Goal: Task Accomplishment & Management: Complete application form

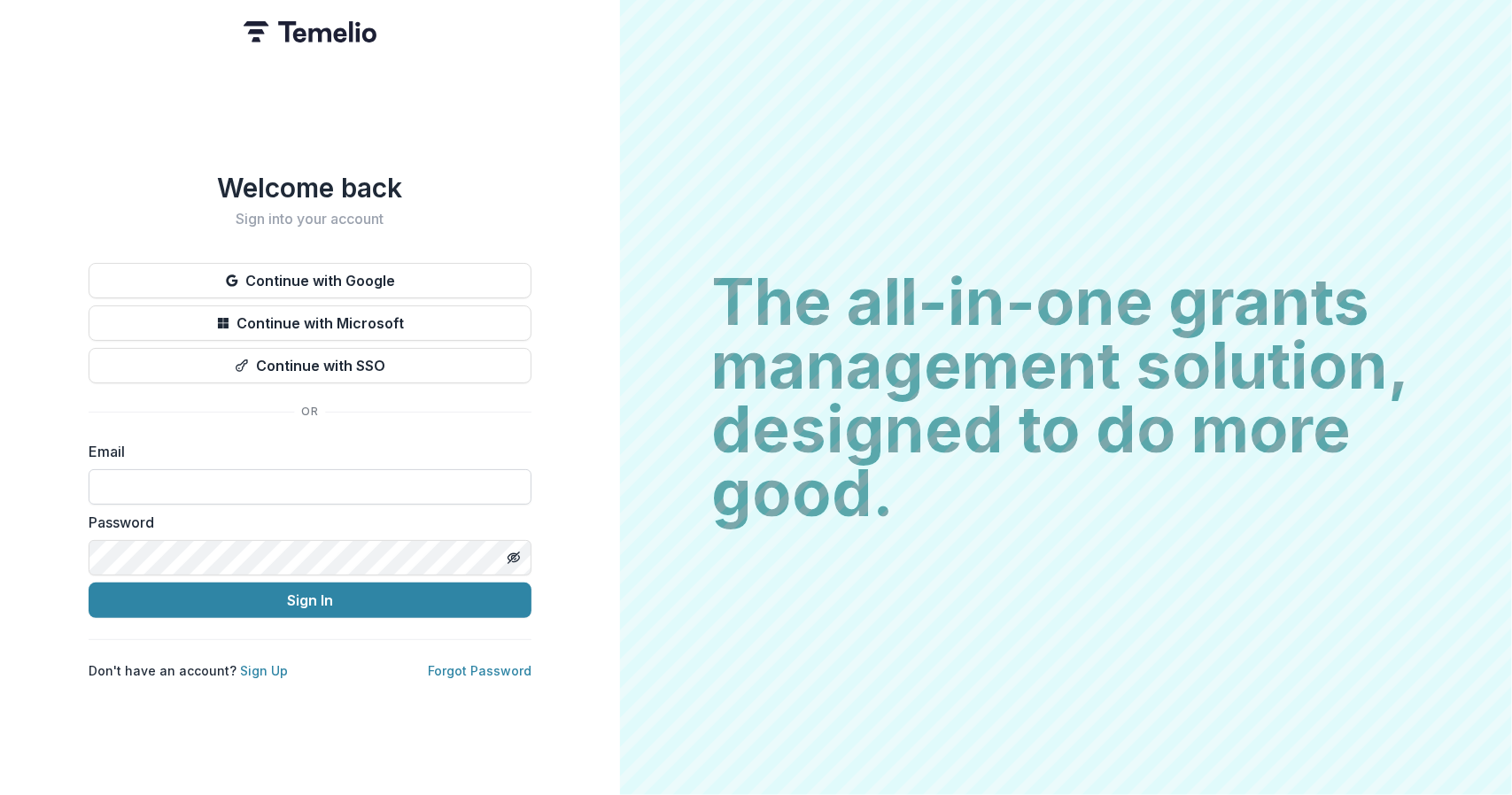
click at [223, 489] on input at bounding box center [309, 487] width 442 height 35
type input "**********"
click at [352, 442] on label "Email" at bounding box center [304, 452] width 432 height 21
click at [406, 451] on label "Email" at bounding box center [304, 452] width 432 height 21
click at [381, 271] on button "Continue with Google" at bounding box center [309, 281] width 442 height 35
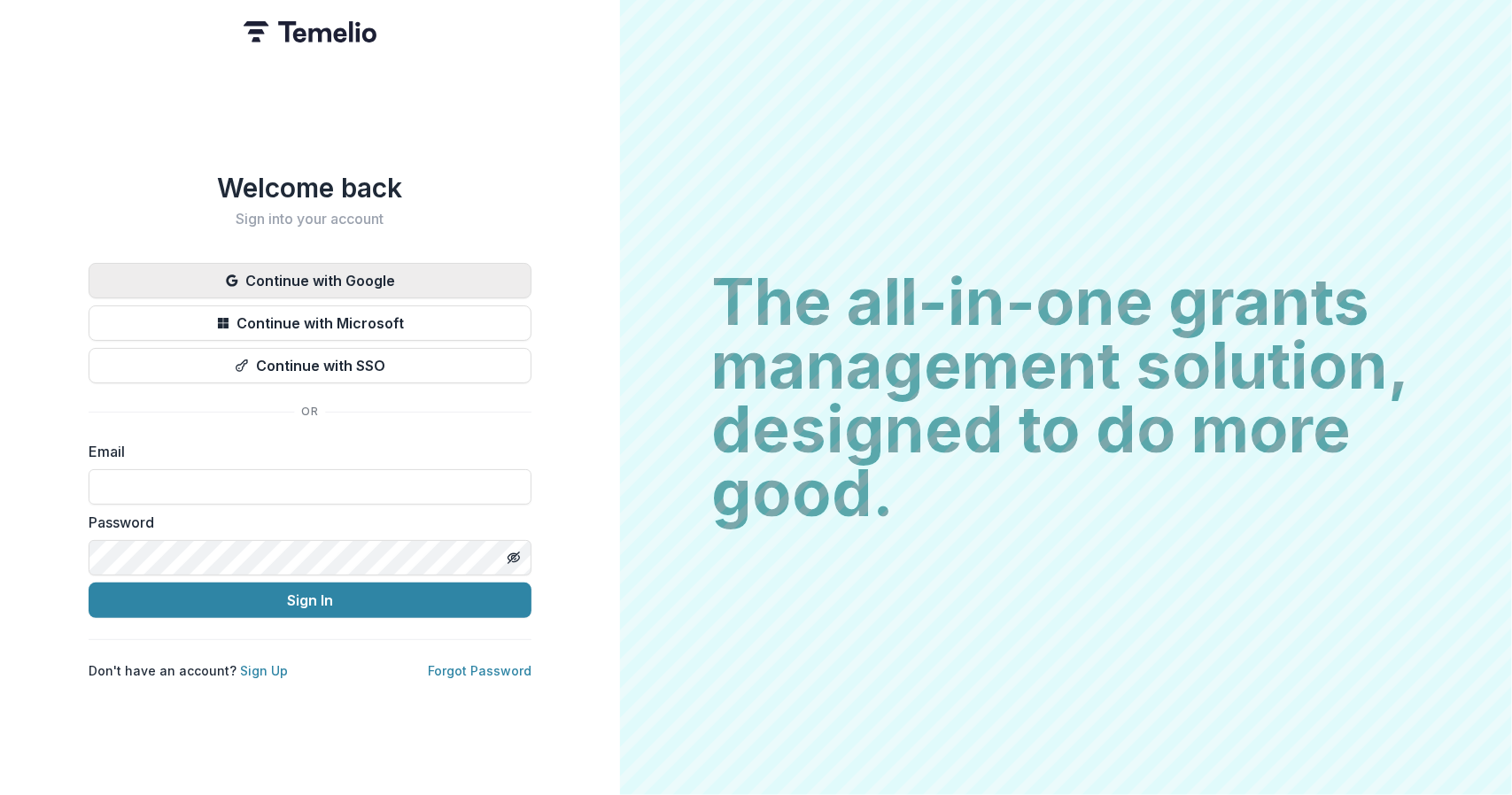
click at [319, 279] on button "Continue with Google" at bounding box center [309, 281] width 442 height 35
click at [335, 274] on button "Continue with Google" at bounding box center [309, 281] width 442 height 35
click at [339, 277] on button "Continue with Google" at bounding box center [309, 281] width 442 height 35
click at [354, 265] on button "Continue with Google" at bounding box center [309, 281] width 442 height 35
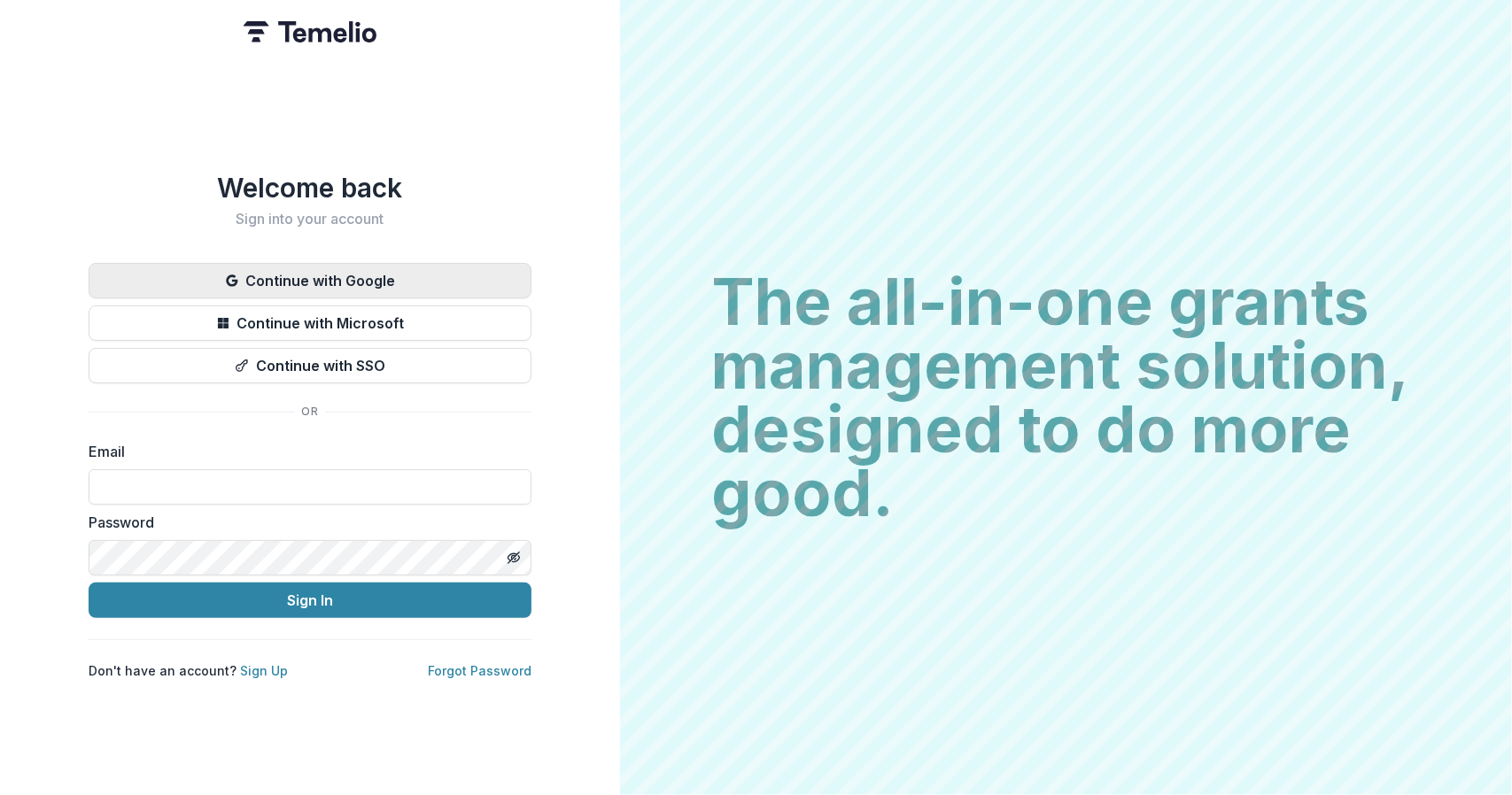
click at [354, 265] on button "Continue with Google" at bounding box center [309, 281] width 442 height 35
click at [206, 478] on input at bounding box center [309, 487] width 442 height 35
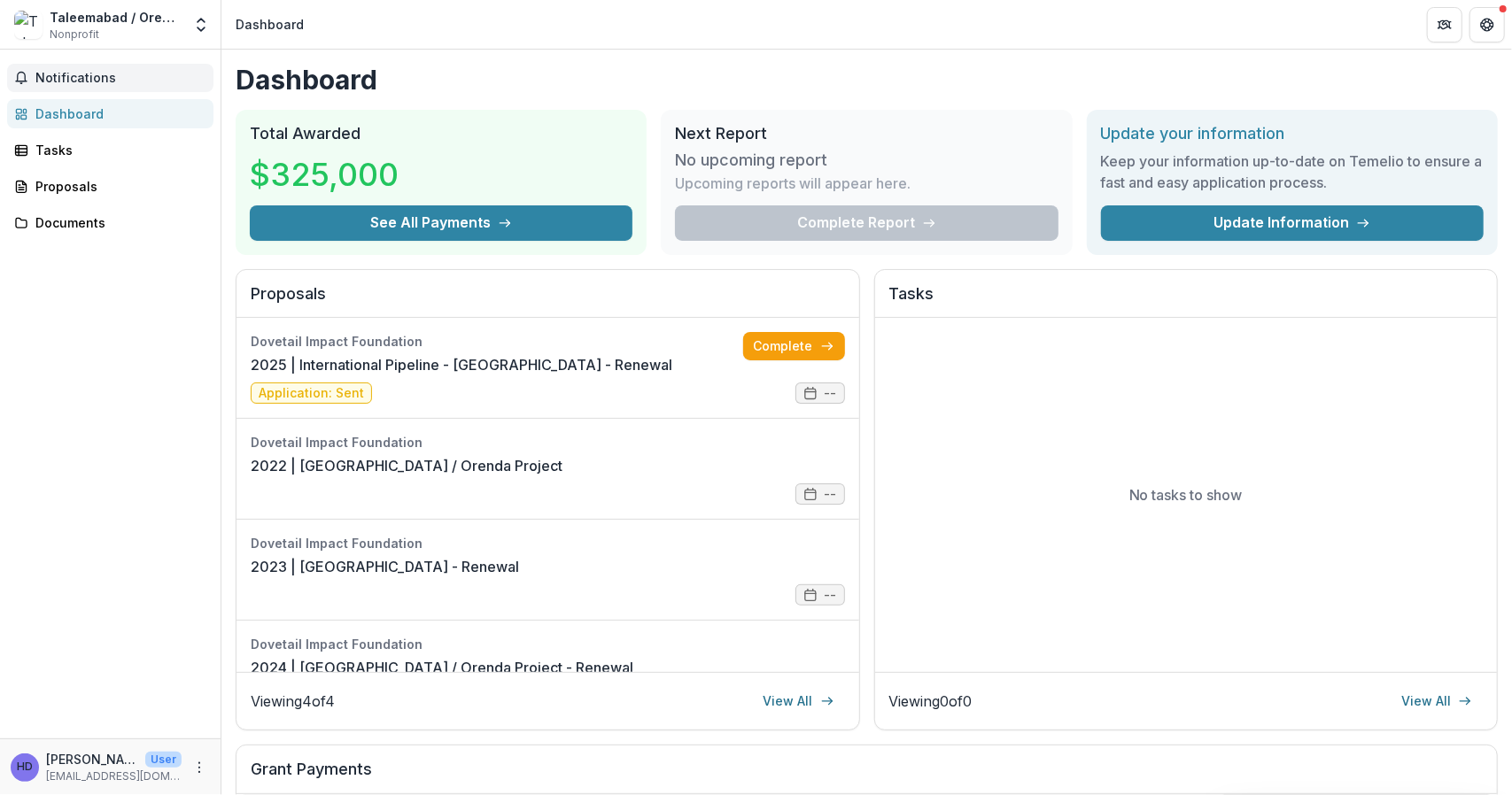
click at [70, 75] on span "Notifications" at bounding box center [121, 78] width 171 height 15
click at [56, 147] on div "Tasks" at bounding box center [117, 150] width 164 height 19
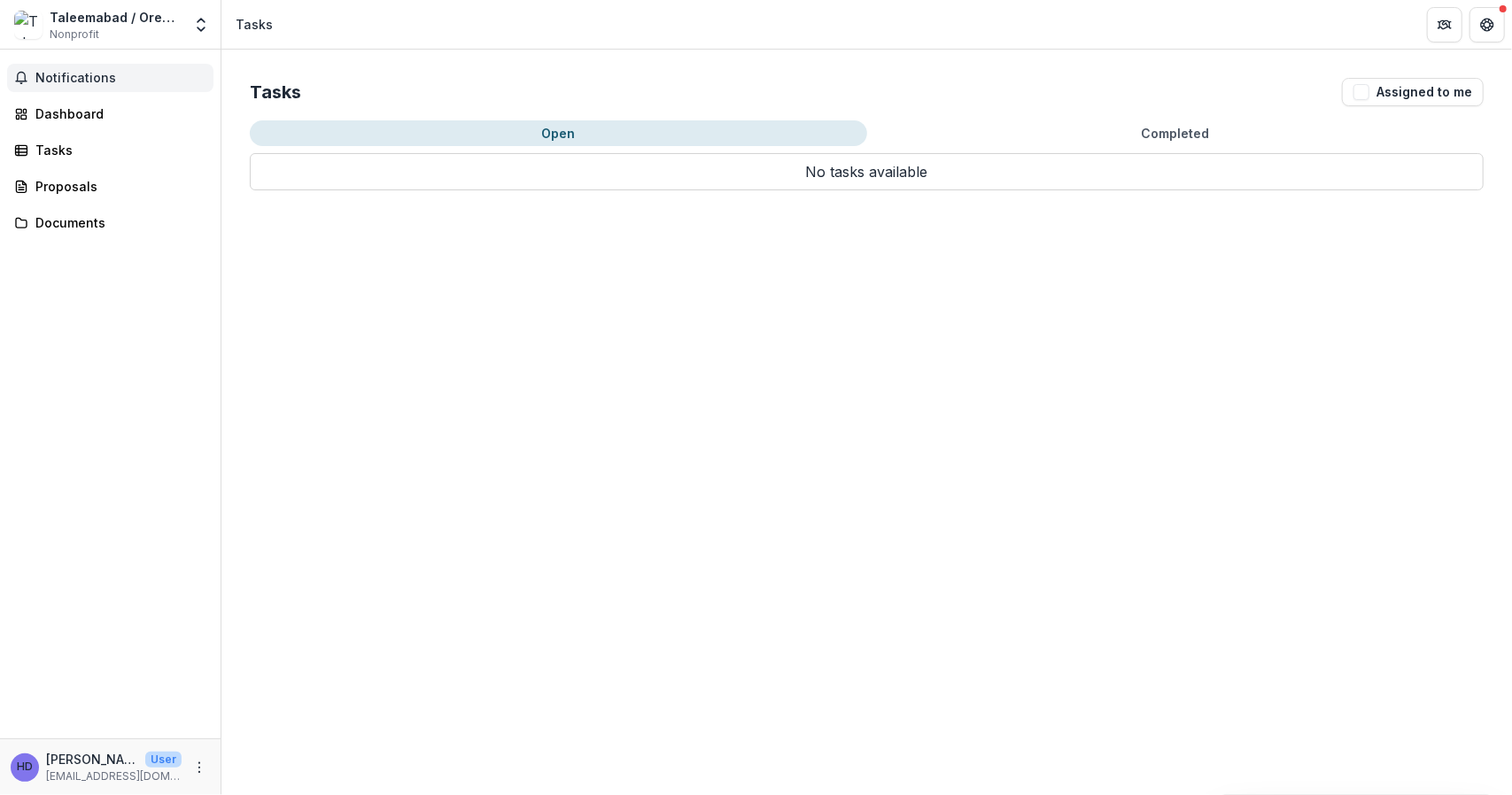
click at [78, 75] on span "Notifications" at bounding box center [121, 78] width 171 height 15
click at [39, 119] on div "Dashboard" at bounding box center [117, 114] width 164 height 19
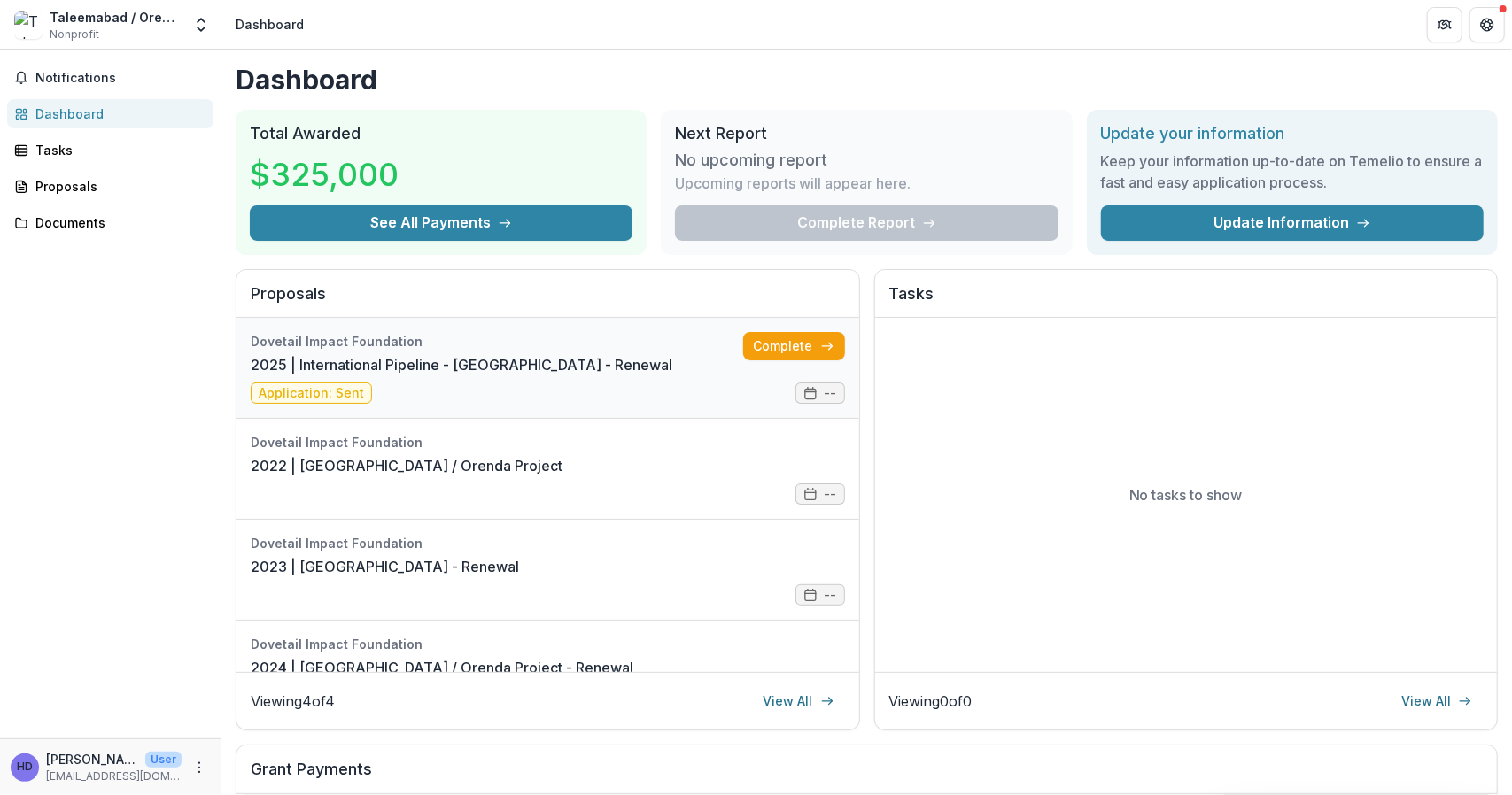
click at [422, 361] on link "2025 | International Pipeline - Taleemabad - Renewal" at bounding box center [461, 365] width 422 height 21
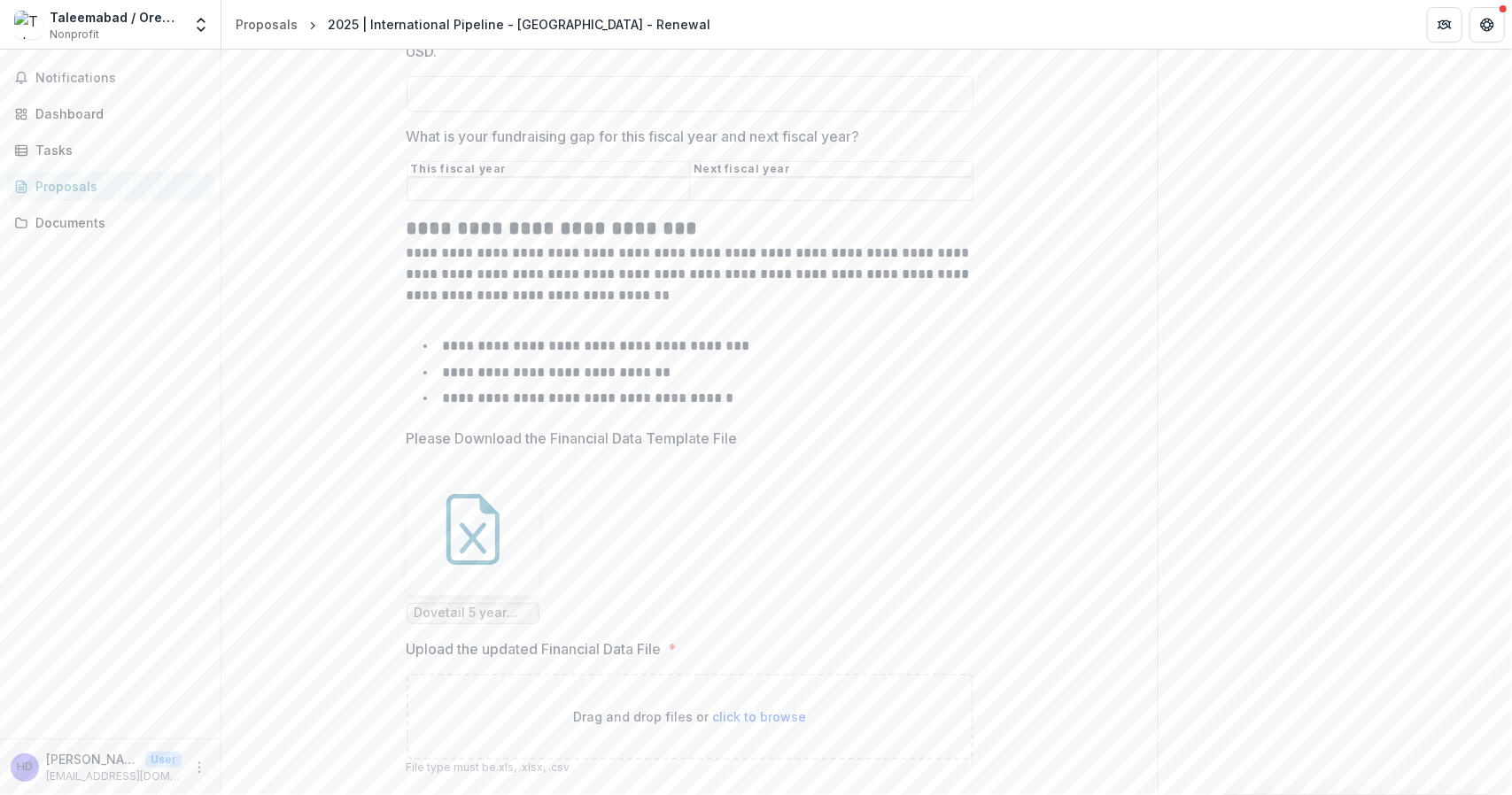
scroll to position [6427, 0]
click at [475, 596] on div at bounding box center [472, 528] width 133 height 133
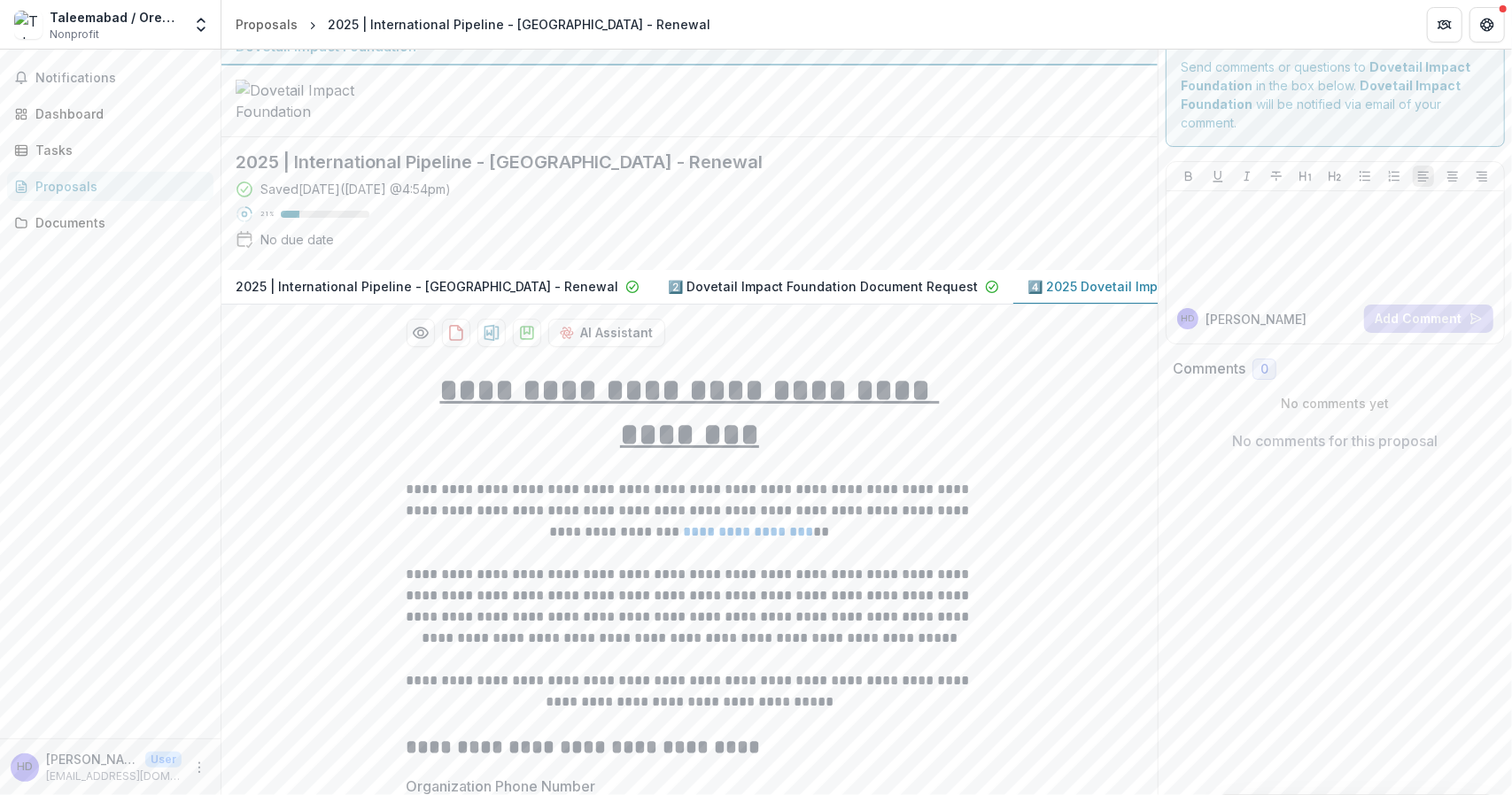
scroll to position [0, 0]
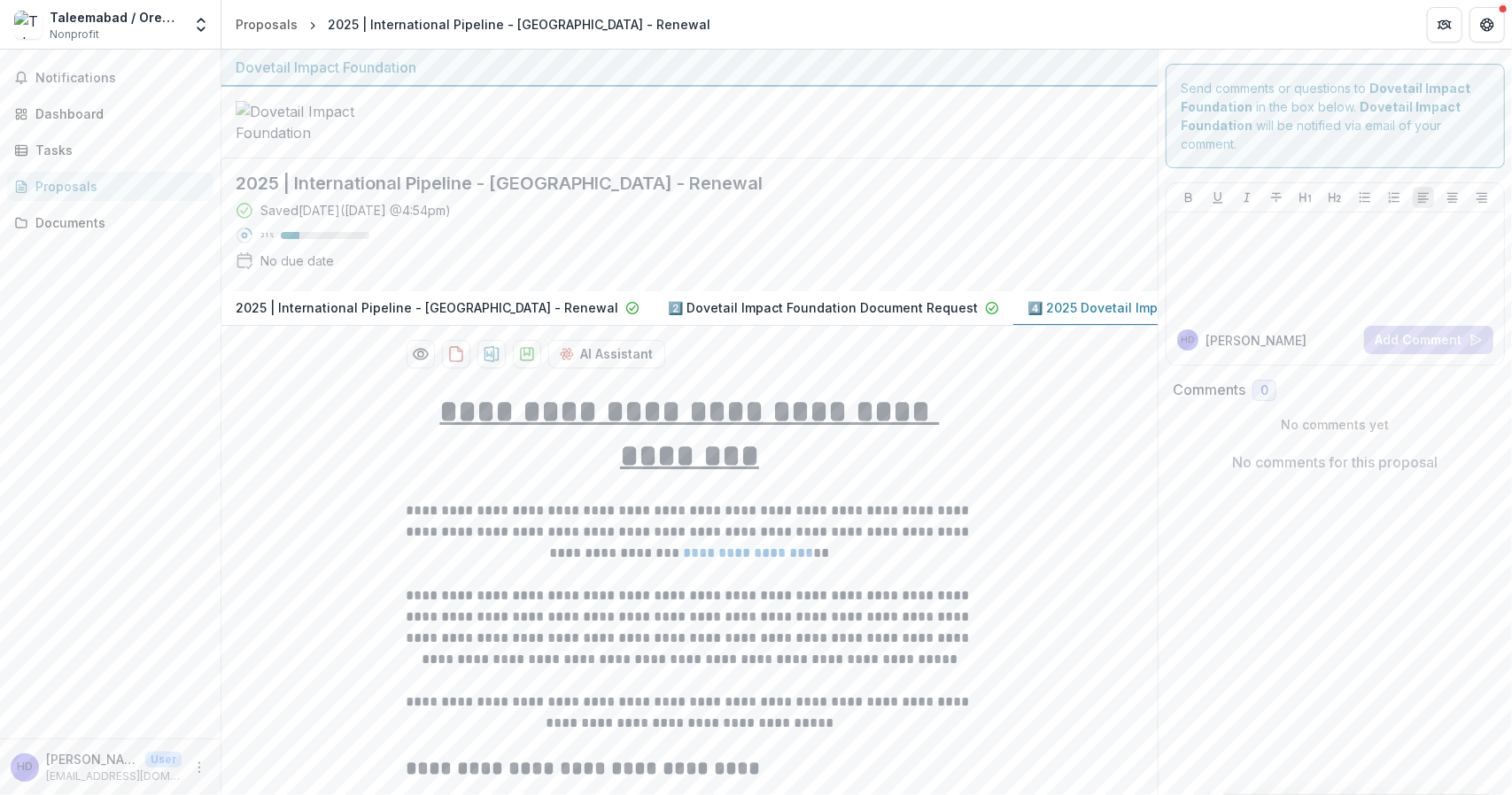
click at [61, 184] on div "Proposals" at bounding box center [117, 186] width 164 height 19
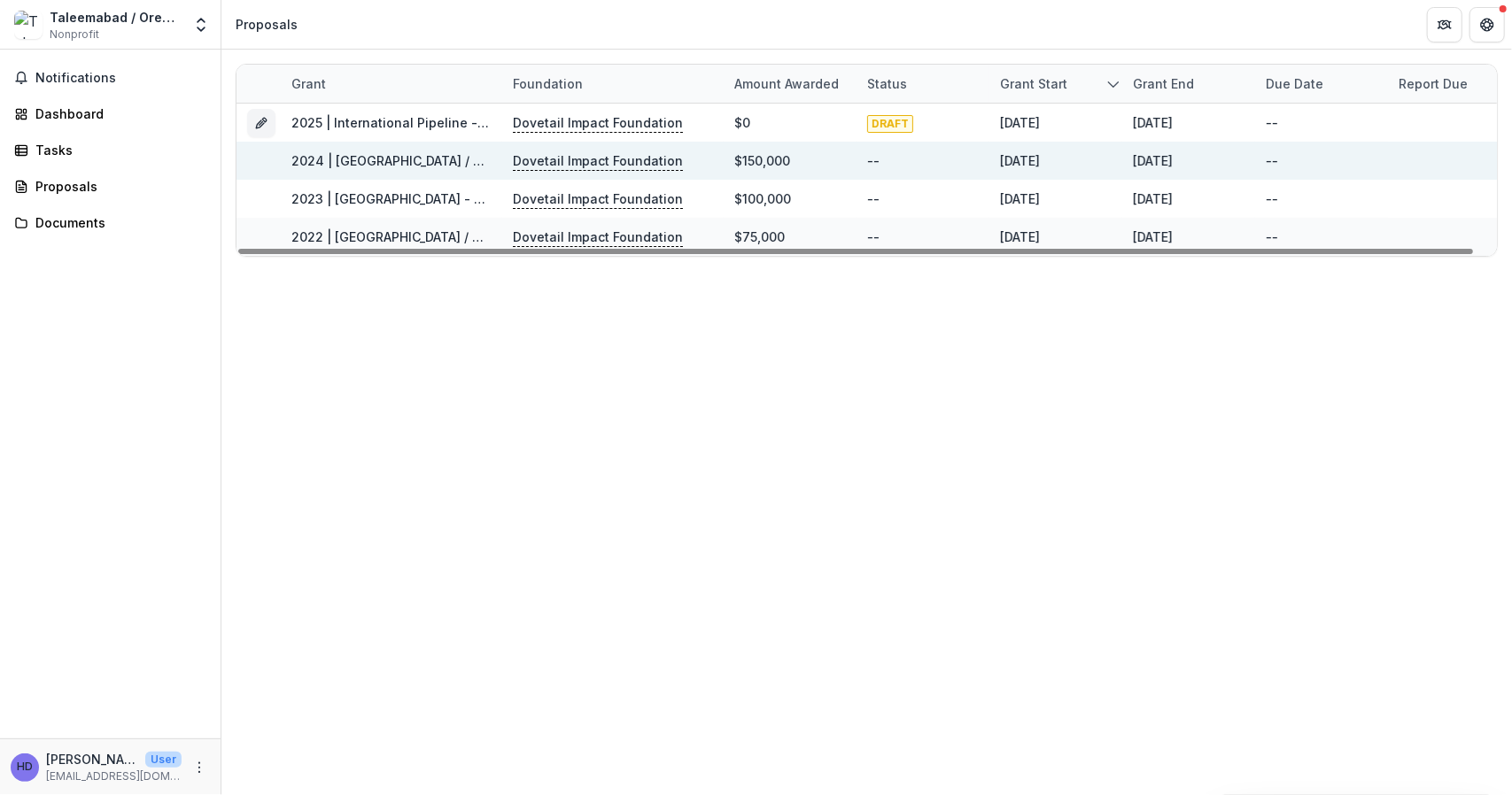
click at [388, 159] on link "2024 | Taleemabad / Orenda Project - Renewal" at bounding box center [462, 160] width 342 height 15
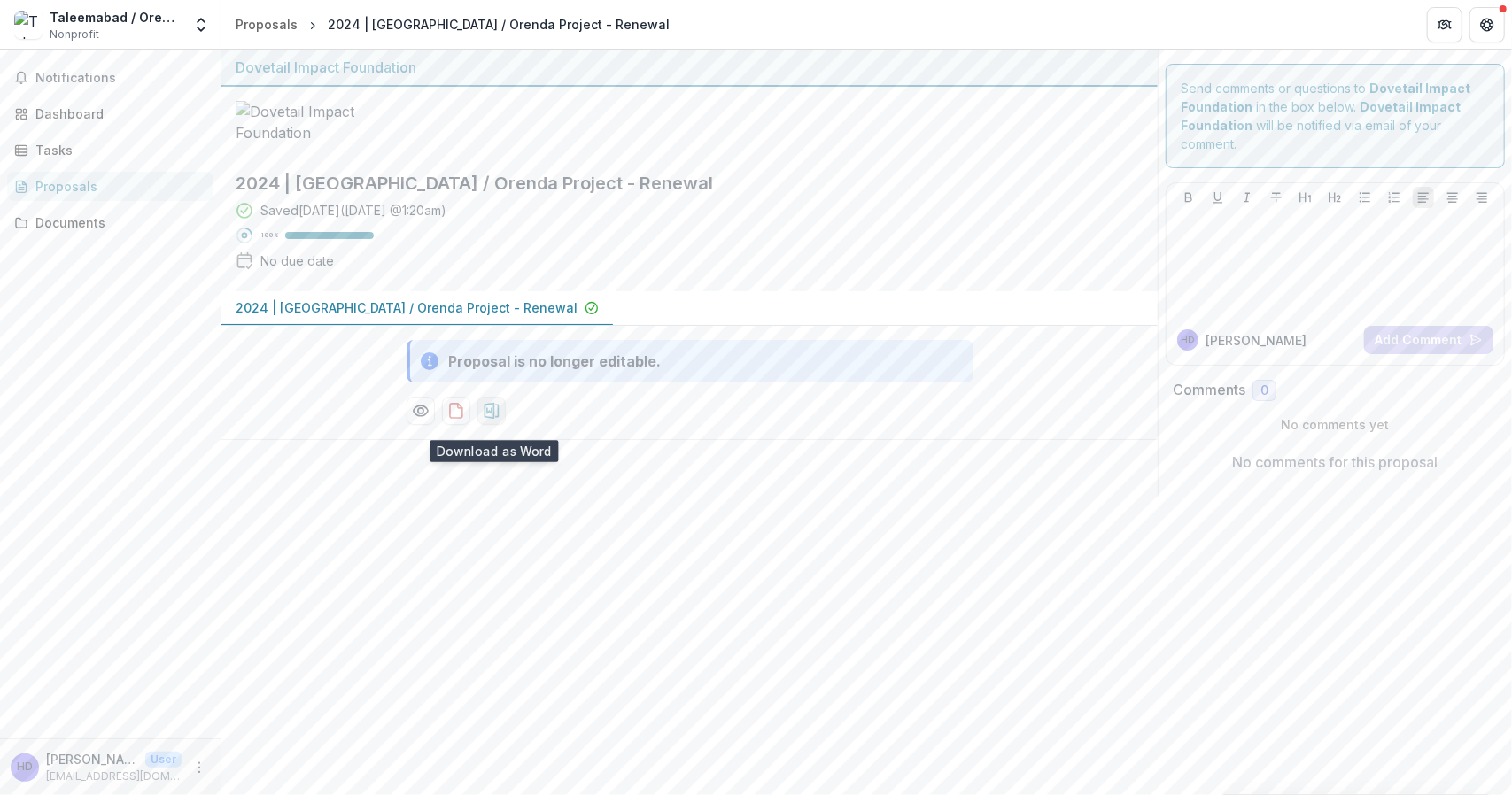
click at [494, 417] on icon "download-proposal" at bounding box center [491, 410] width 15 height 16
click at [489, 316] on p "2024 | Taleemabad / Orenda Project - Renewal" at bounding box center [406, 308] width 342 height 19
click at [428, 420] on icon "Preview 4b820416-907e-4b17-a5eb-0edfb5e39d7f-0.pdf" at bounding box center [420, 411] width 18 height 18
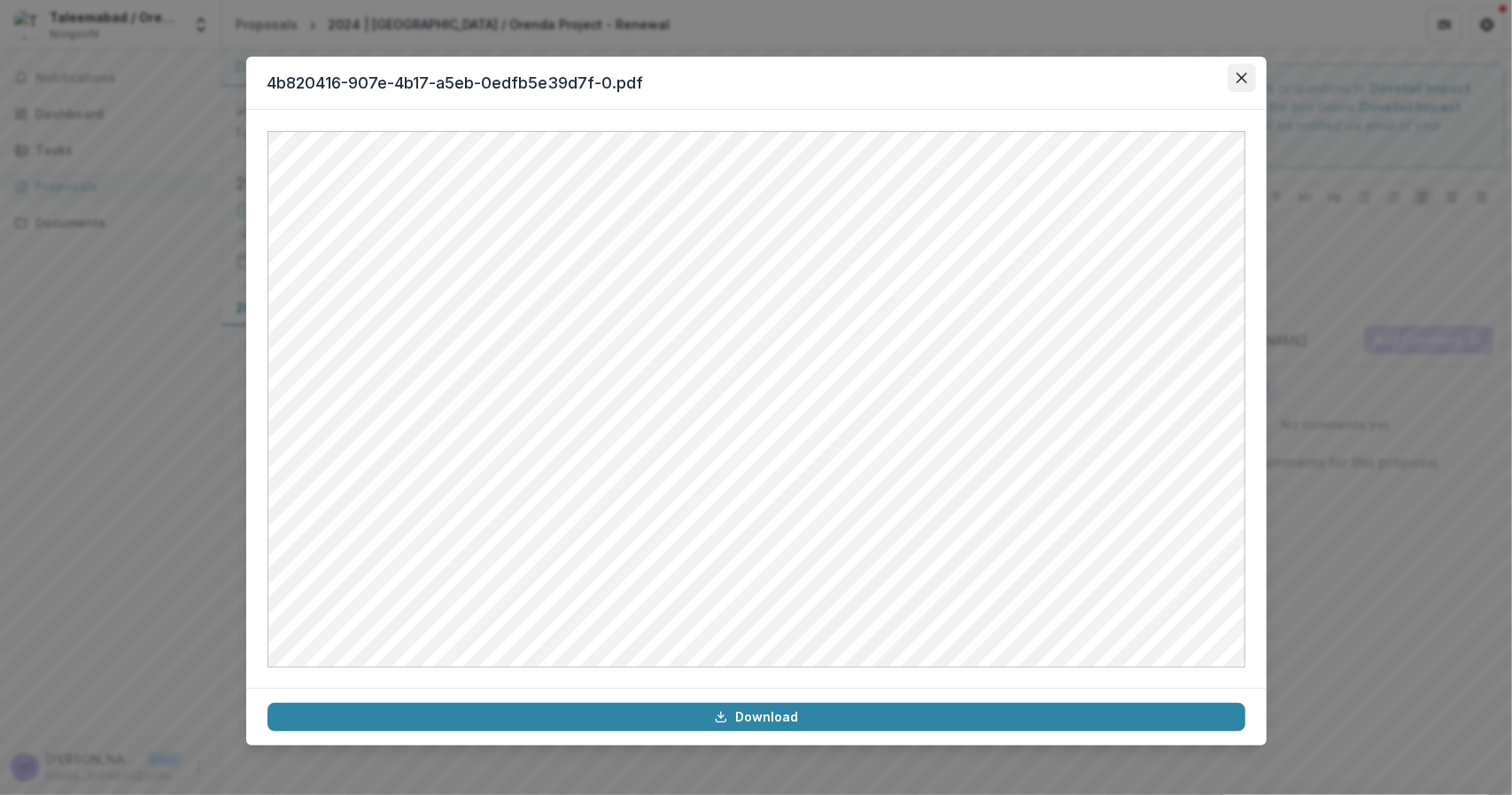
click at [1242, 74] on icon "Close" at bounding box center [1241, 77] width 10 height 10
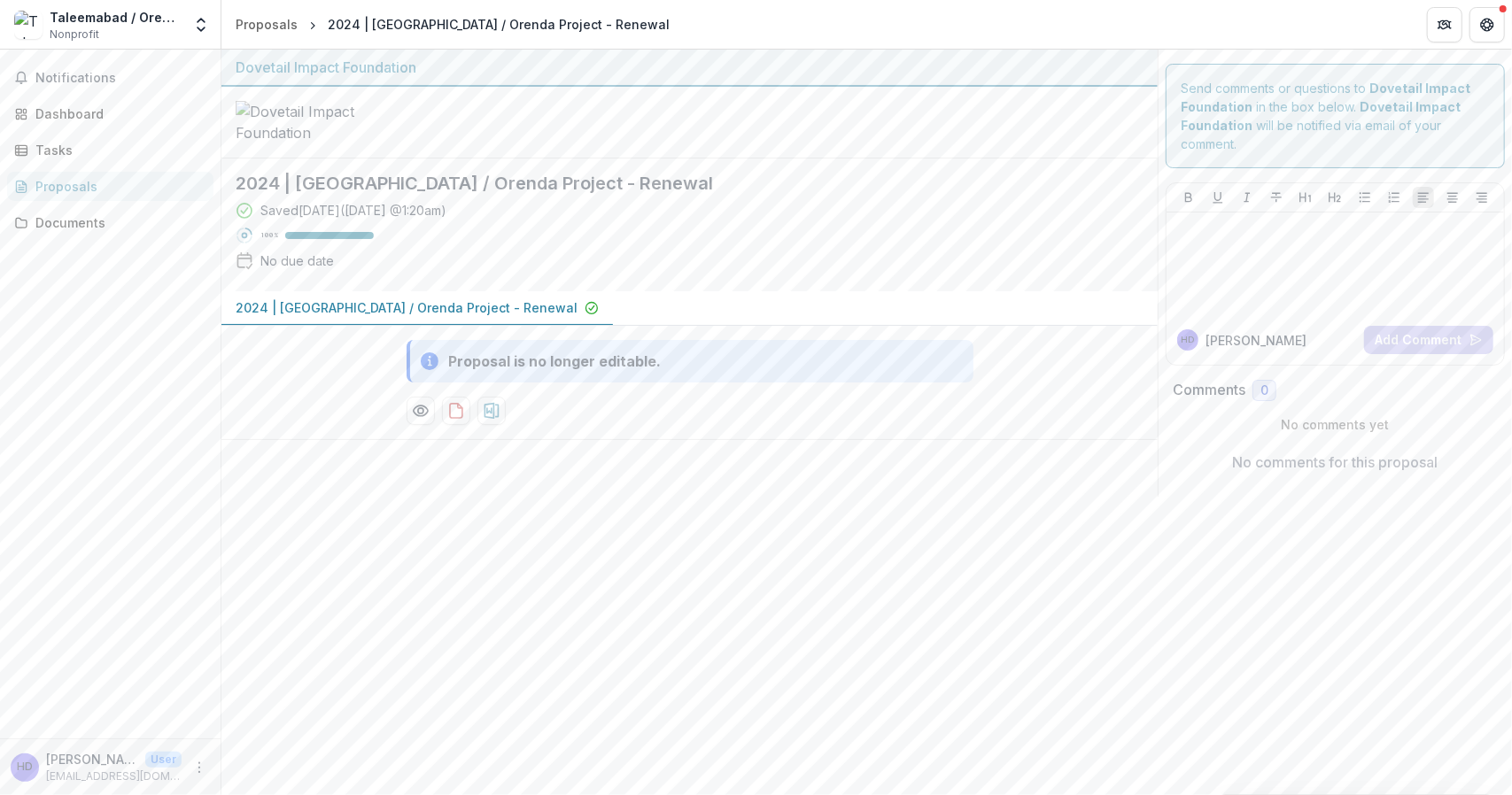
click at [92, 183] on div "Proposals" at bounding box center [117, 186] width 164 height 19
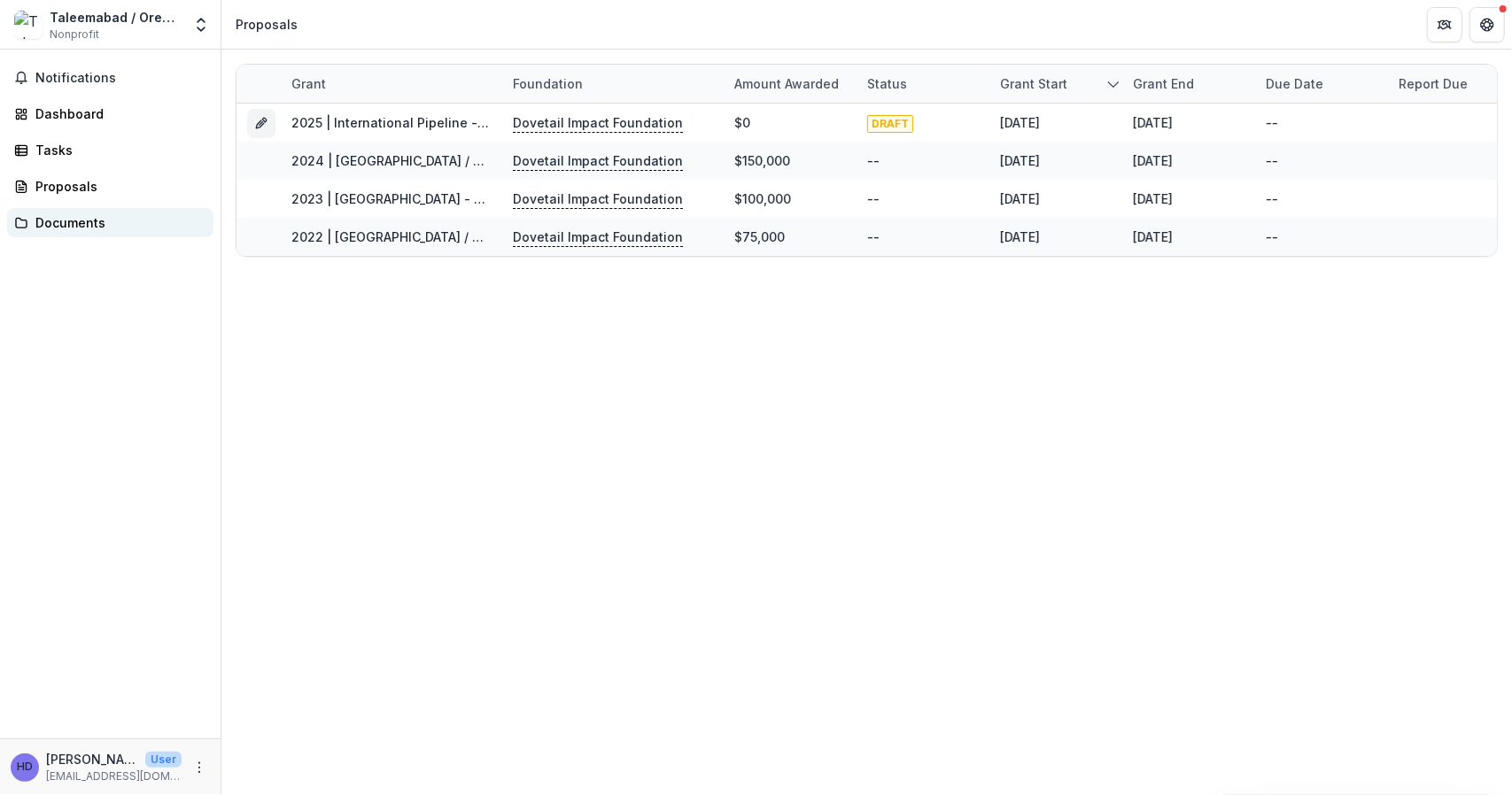
click at [58, 223] on div "Documents" at bounding box center [117, 223] width 164 height 19
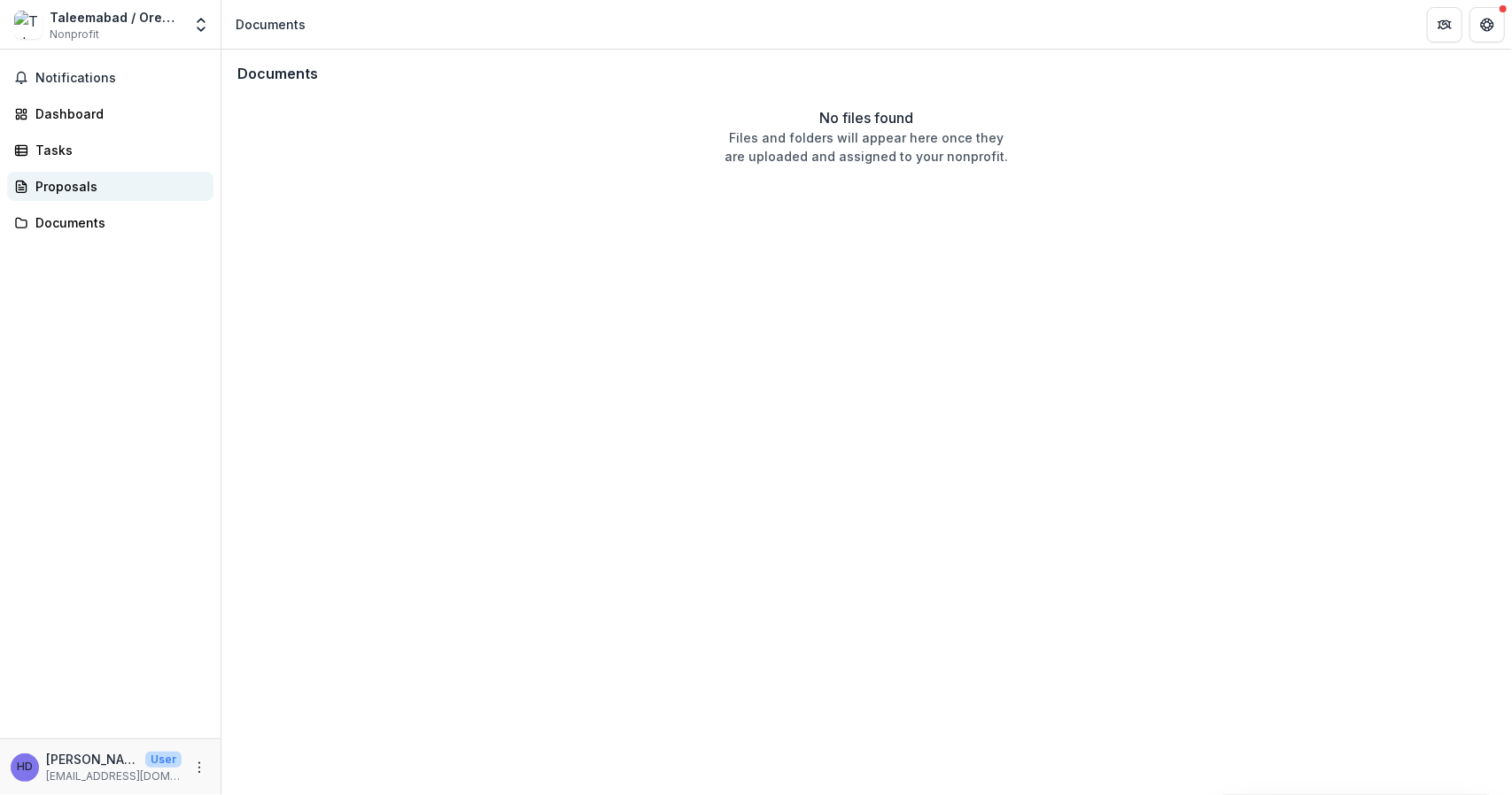
click at [69, 191] on div "Proposals" at bounding box center [117, 186] width 164 height 19
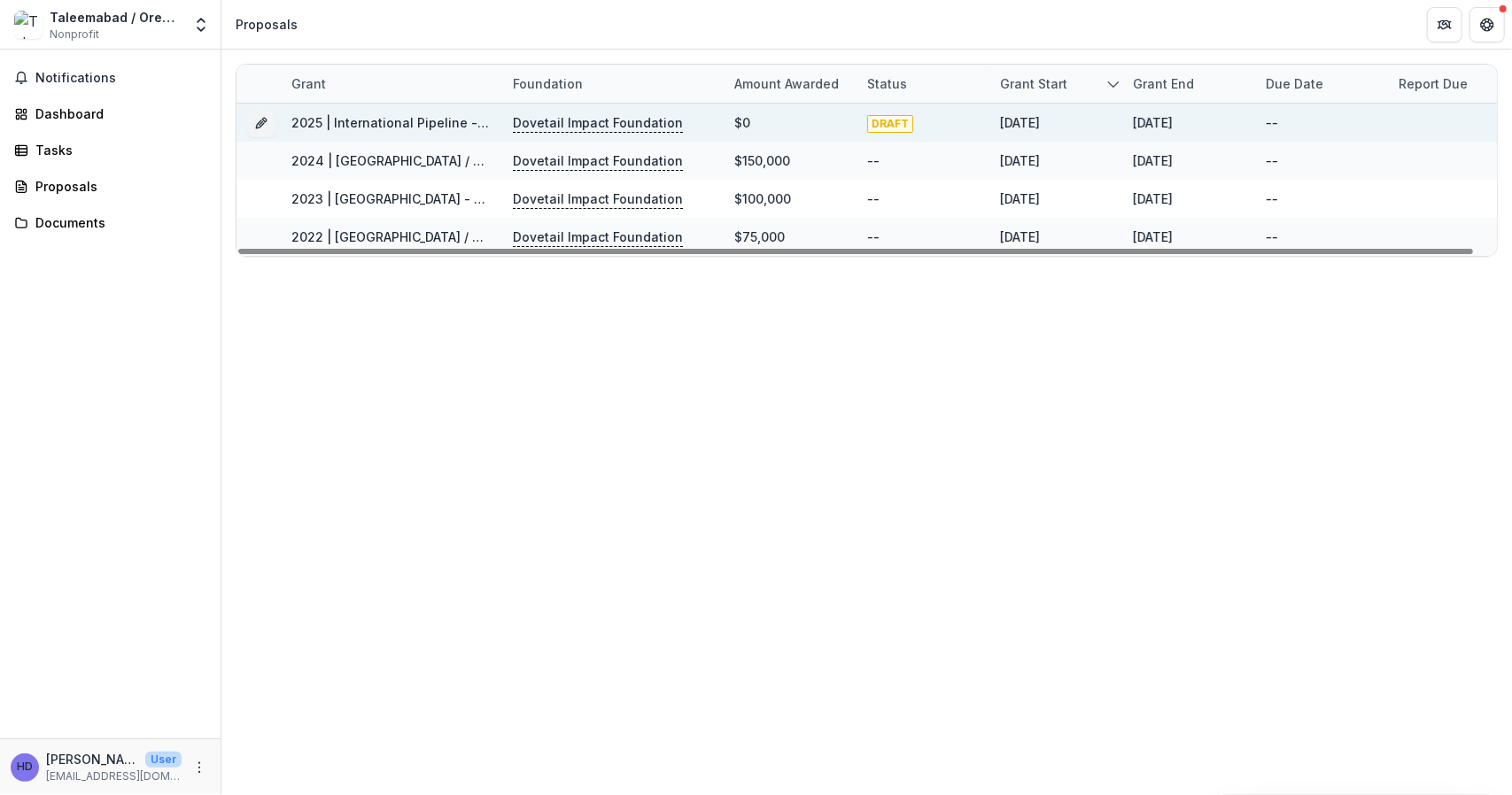
click at [407, 127] on link "2025 | International Pipeline - [GEOGRAPHIC_DATA] - Renewal" at bounding box center [482, 122] width 383 height 15
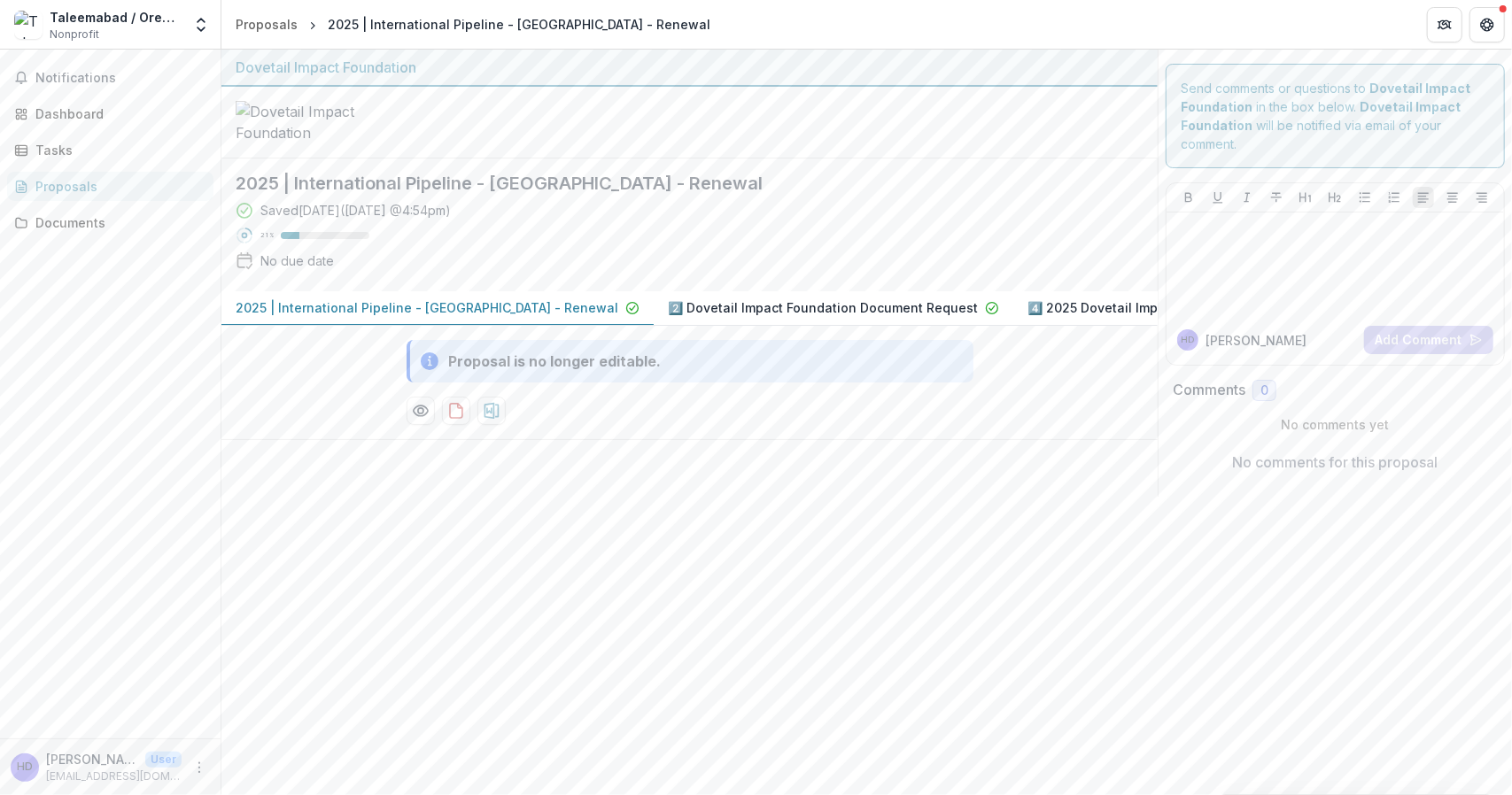
click at [494, 307] on p "2025 | International Pipeline - [GEOGRAPHIC_DATA] - Renewal" at bounding box center [427, 308] width 383 height 19
click at [529, 372] on div "Proposal is no longer editable." at bounding box center [555, 361] width 212 height 21
click at [553, 314] on div "2025 | International Pipeline - [GEOGRAPHIC_DATA] - Renewal" at bounding box center [437, 308] width 404 height 19
click at [522, 311] on p "2025 | International Pipeline - [GEOGRAPHIC_DATA] - Renewal" at bounding box center [427, 308] width 383 height 19
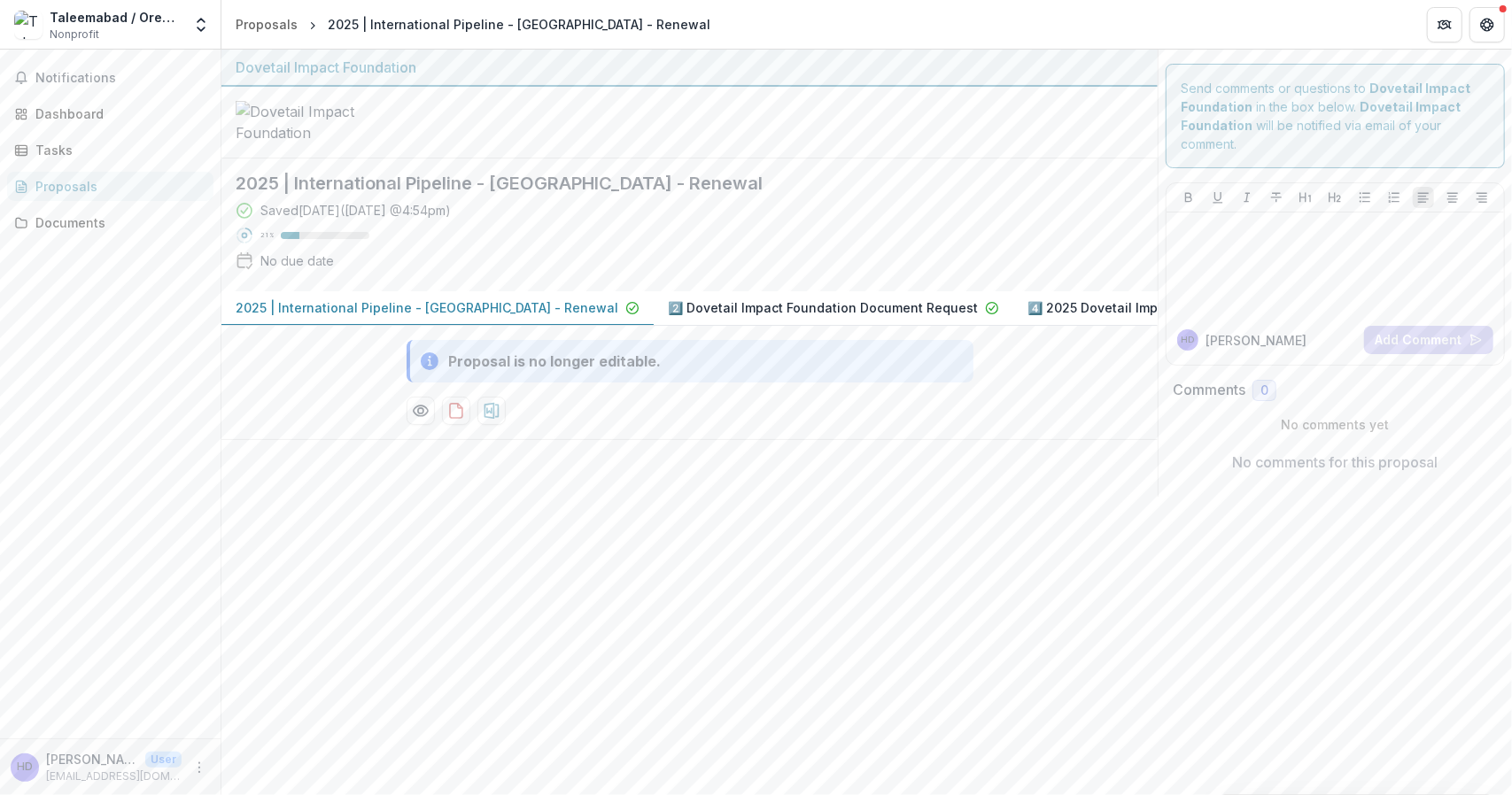
click at [687, 317] on p "2️⃣ Dovetail Impact Foundation Document Request" at bounding box center [823, 308] width 310 height 19
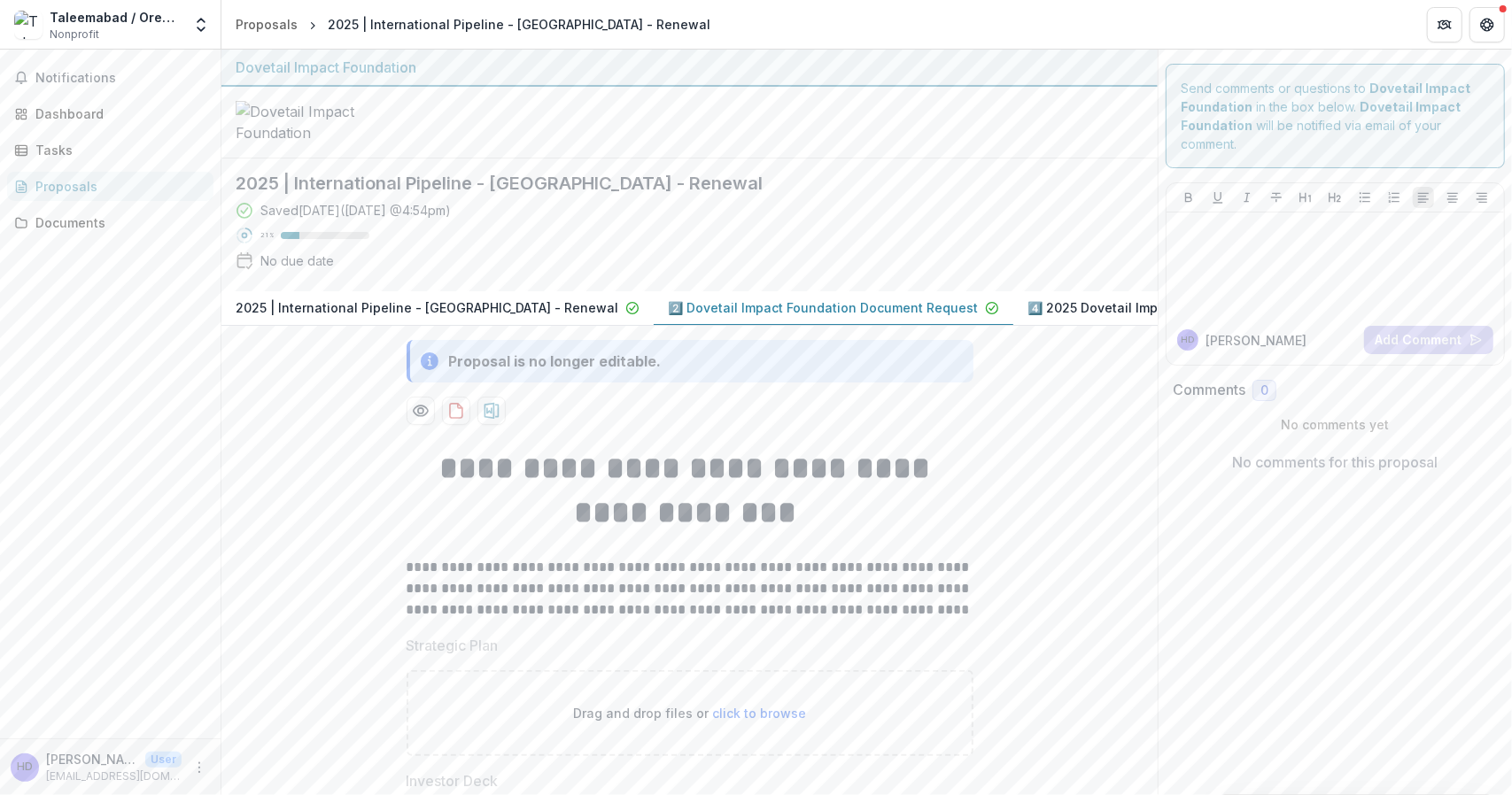
click at [834, 317] on p "2️⃣ Dovetail Impact Foundation Document Request" at bounding box center [823, 308] width 310 height 19
click at [1013, 304] on button "4️⃣ 2025 Dovetail Impact Foundation Application Draft" at bounding box center [1202, 308] width 378 height 34
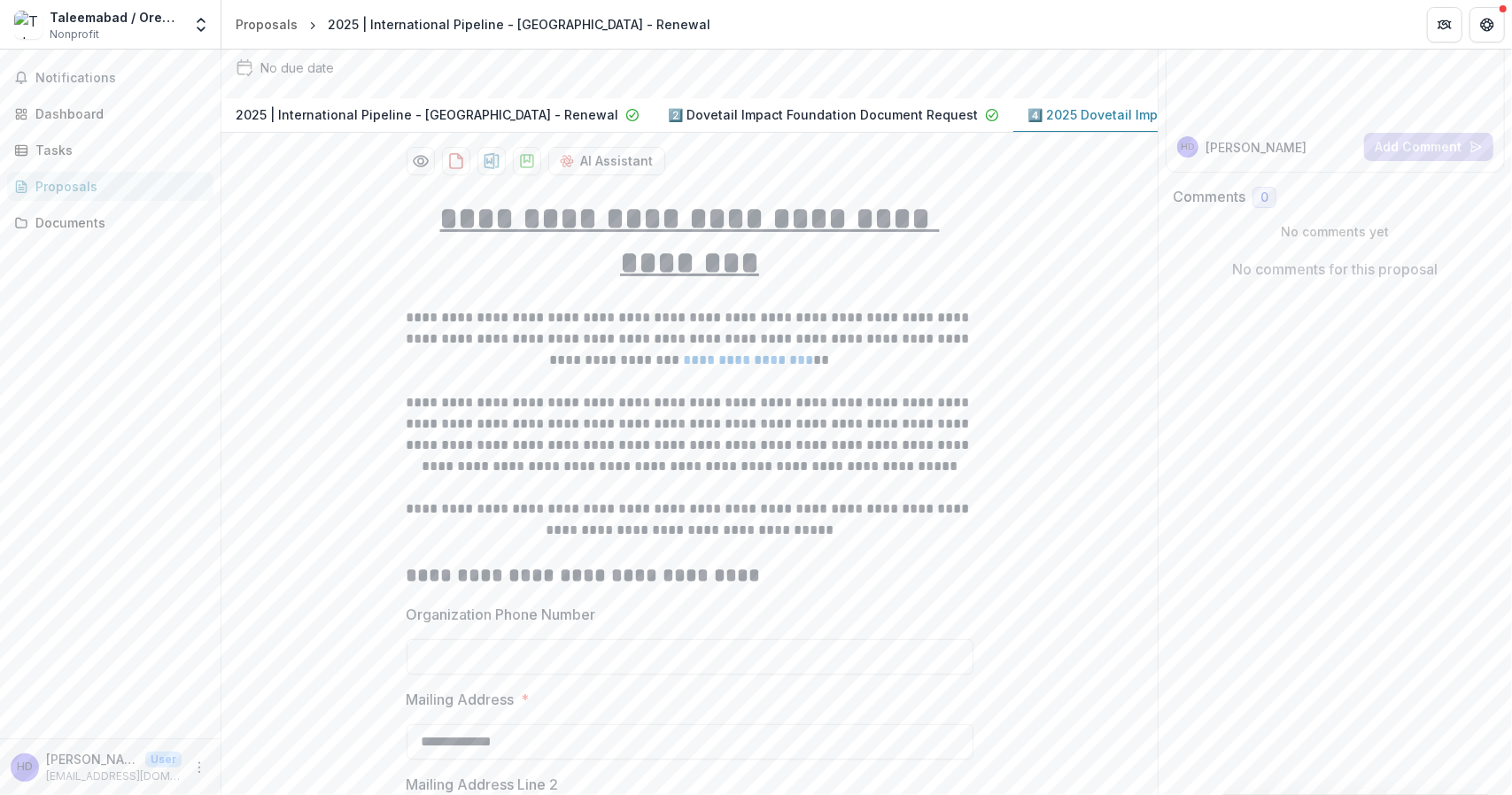
scroll to position [179, 0]
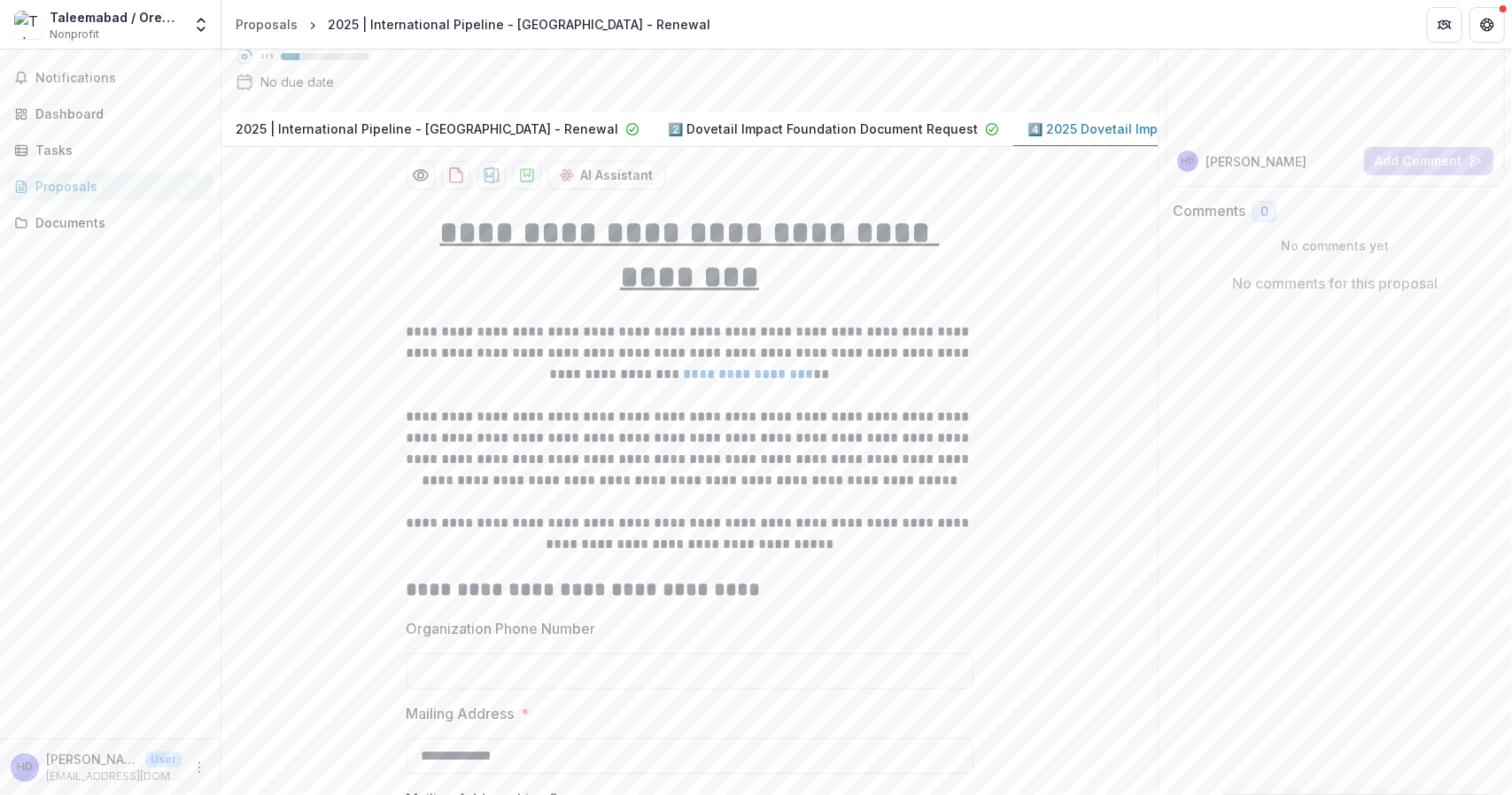
click at [865, 126] on button "2️⃣ Dovetail Impact Foundation Document Request" at bounding box center [834, 129] width 360 height 34
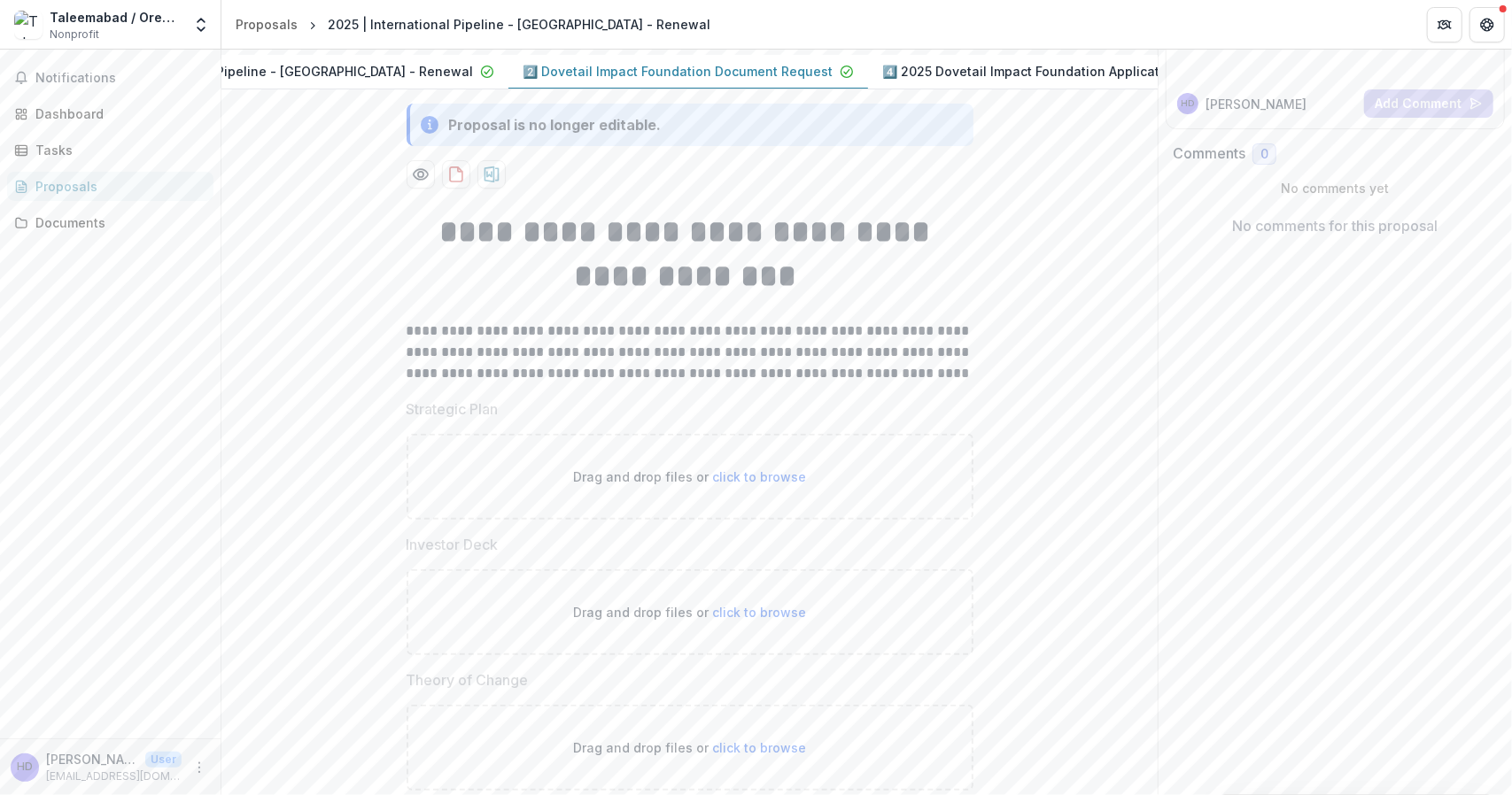
scroll to position [237, 0]
click at [1012, 386] on div "**********" at bounding box center [689, 781] width 936 height 1173
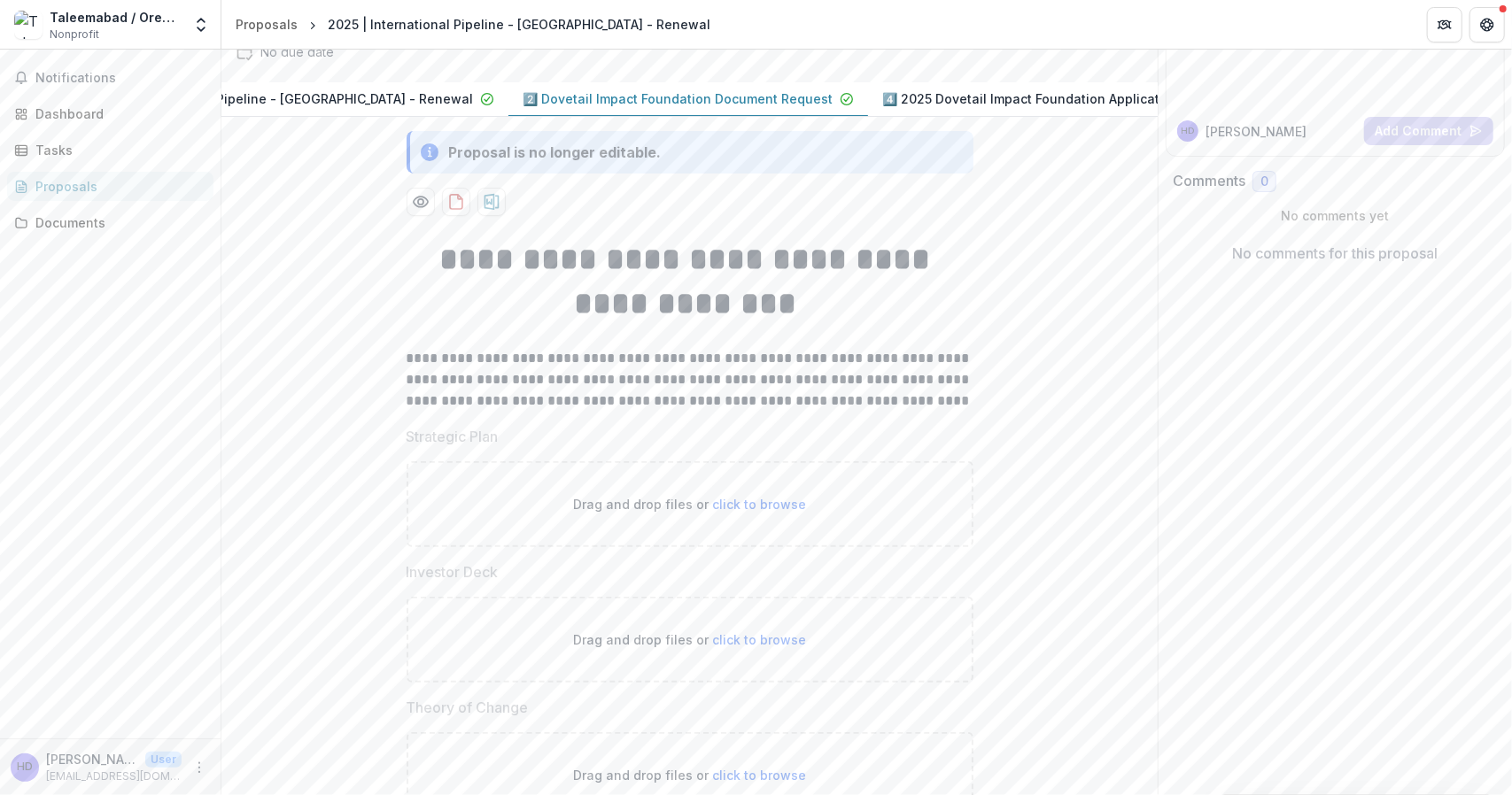
scroll to position [207, 0]
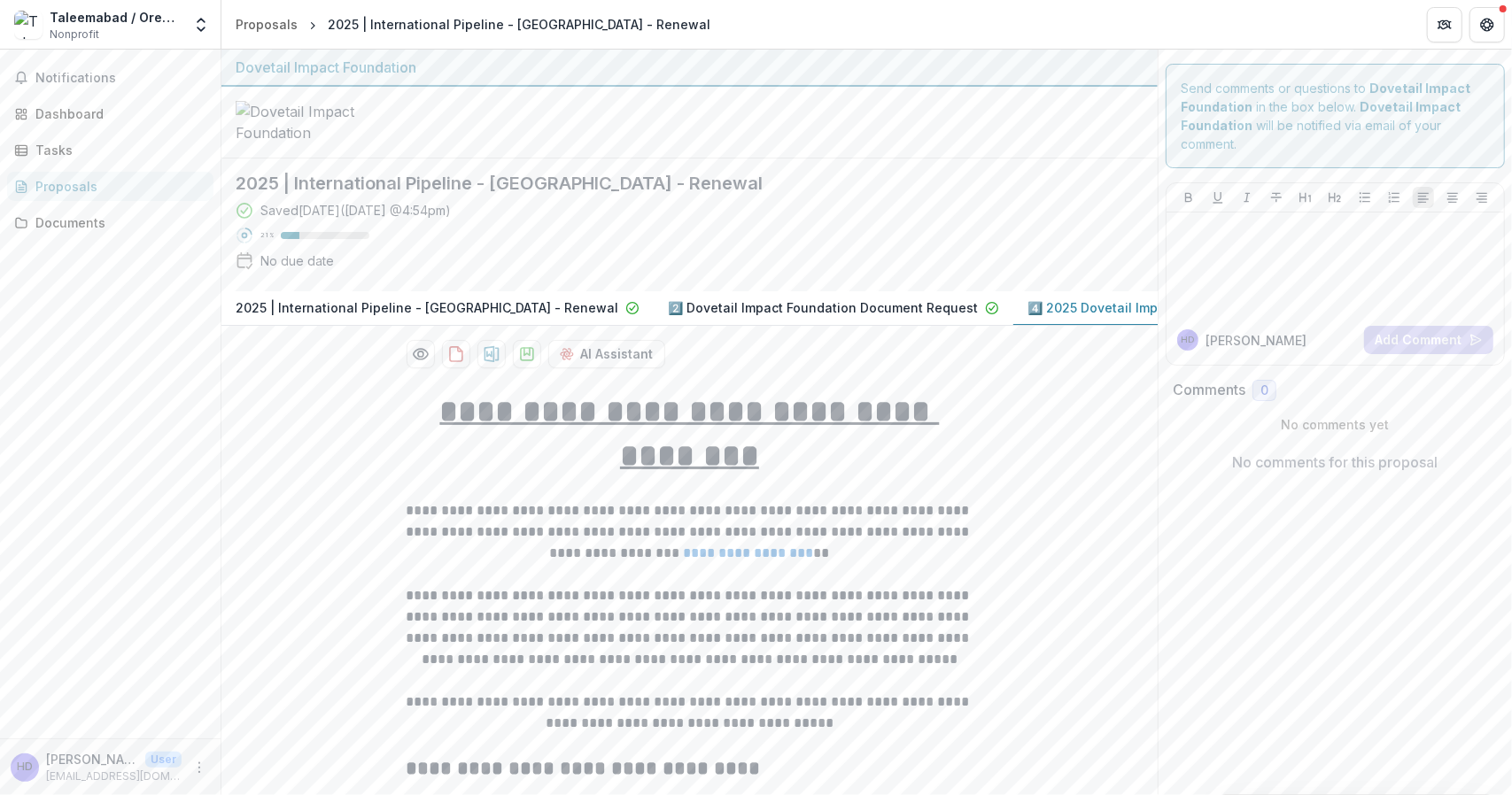
click at [816, 310] on p "2️⃣ Dovetail Impact Foundation Document Request" at bounding box center [823, 308] width 310 height 19
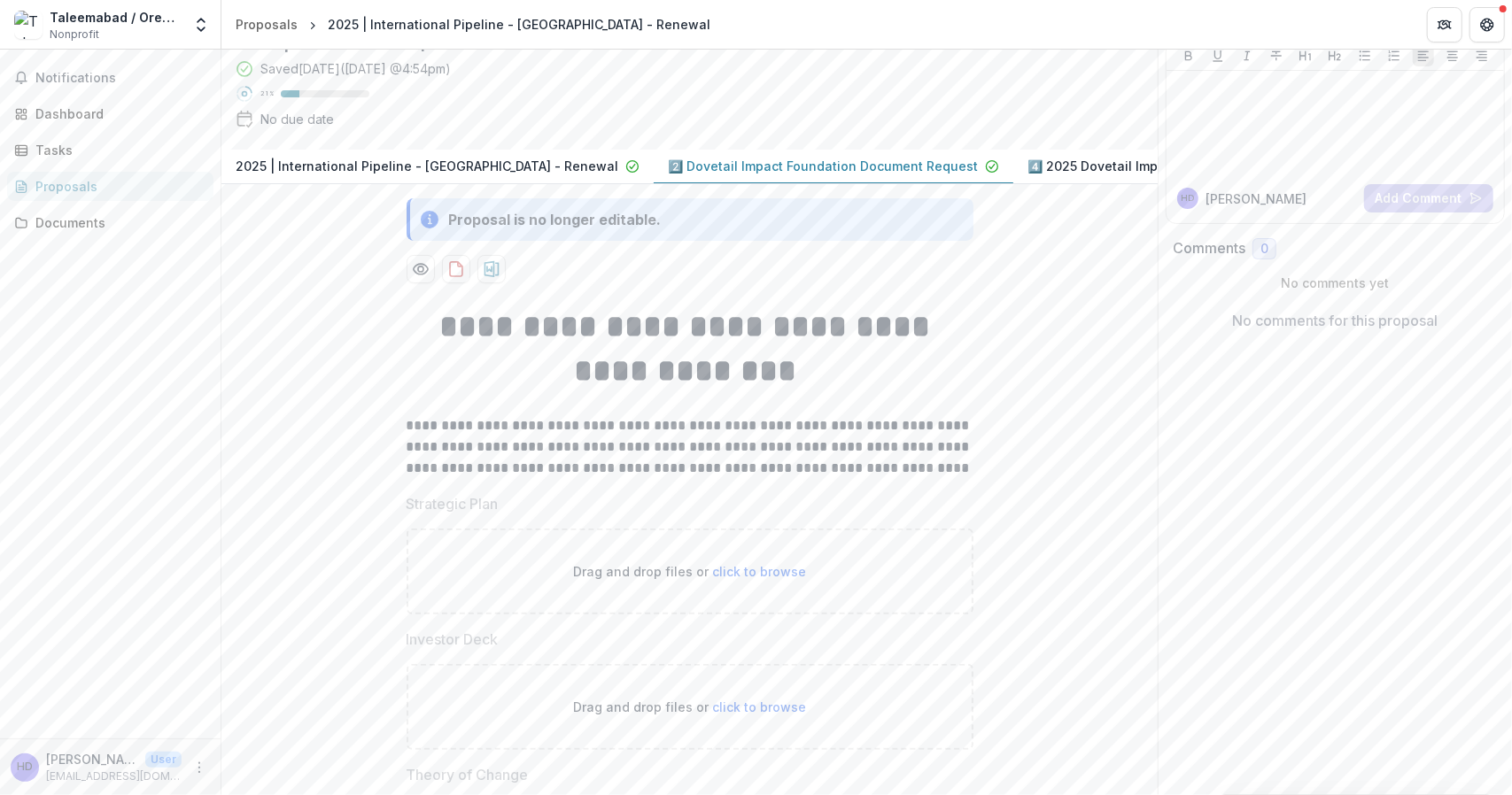
scroll to position [141, 0]
click at [1028, 176] on p "4️⃣ 2025 Dovetail Impact Foundation Application" at bounding box center [1176, 167] width 297 height 19
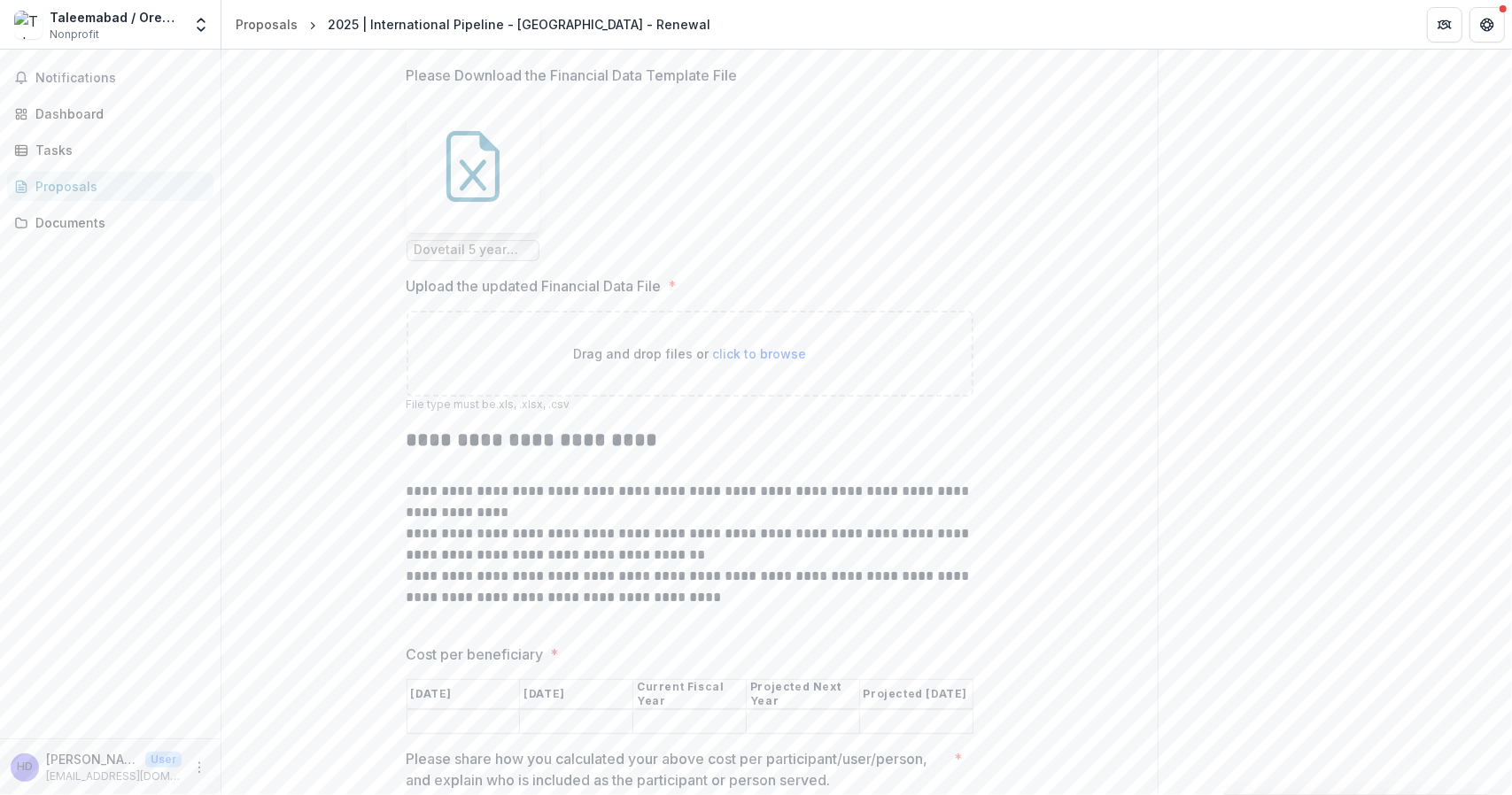
scroll to position [6789, 0]
click at [474, 225] on div at bounding box center [472, 166] width 133 height 133
click at [64, 178] on div "Proposals" at bounding box center [117, 186] width 164 height 19
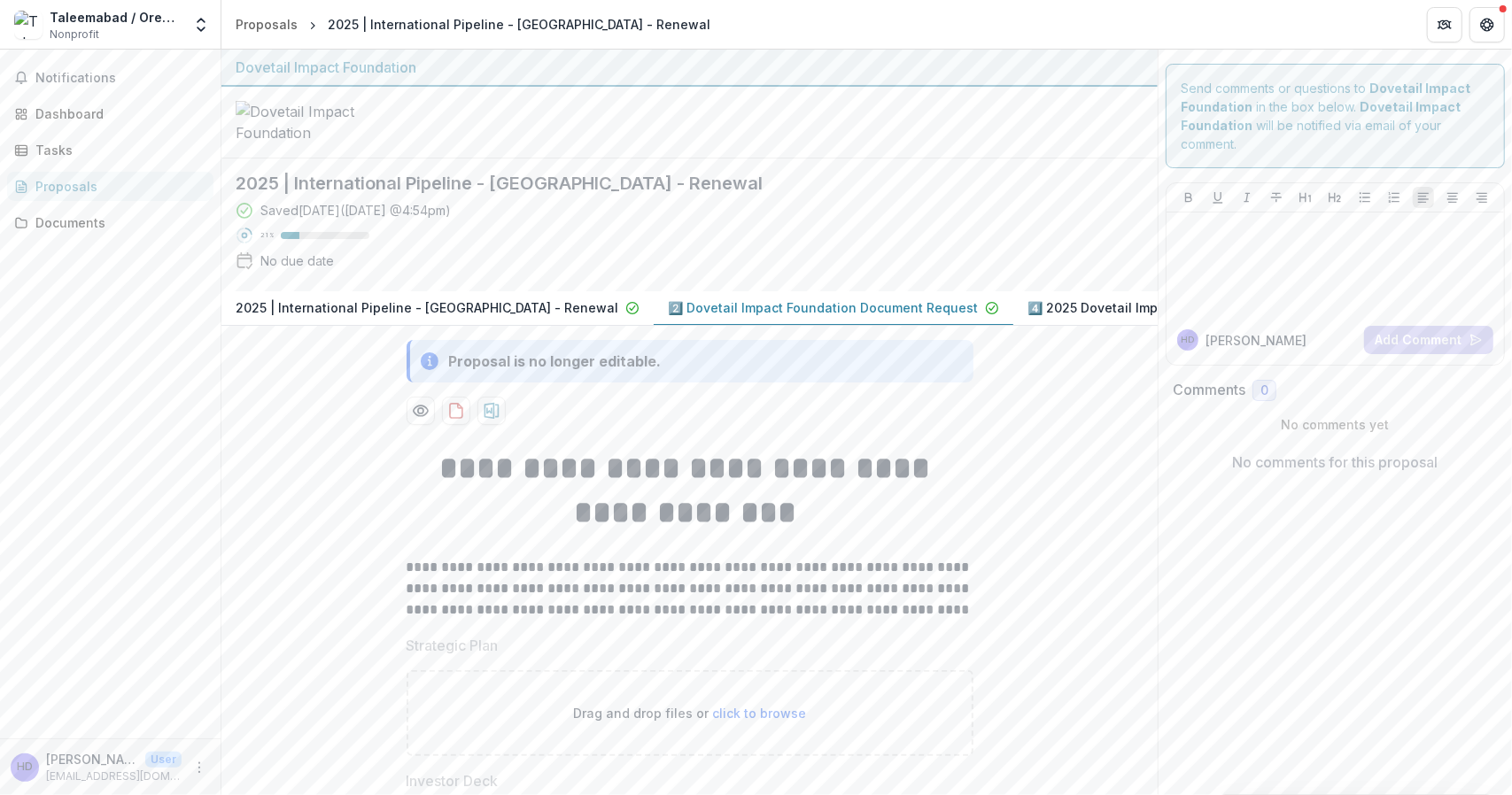
scroll to position [0, 146]
